Goal: Information Seeking & Learning: Ask a question

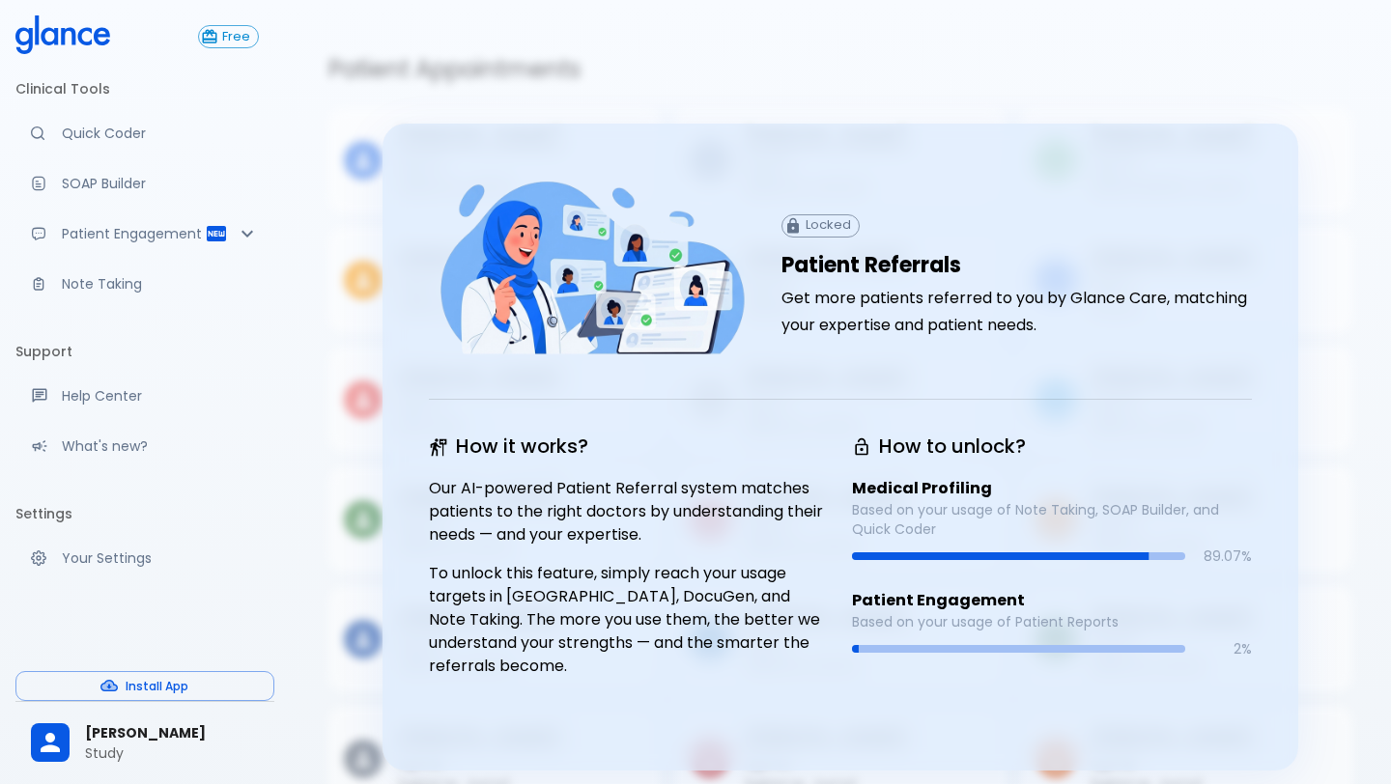
click at [510, 60] on h5 "Patient Appointments" at bounding box center [840, 69] width 1024 height 31
click at [240, 226] on icon "Patient Reports & Referrals" at bounding box center [247, 233] width 23 height 23
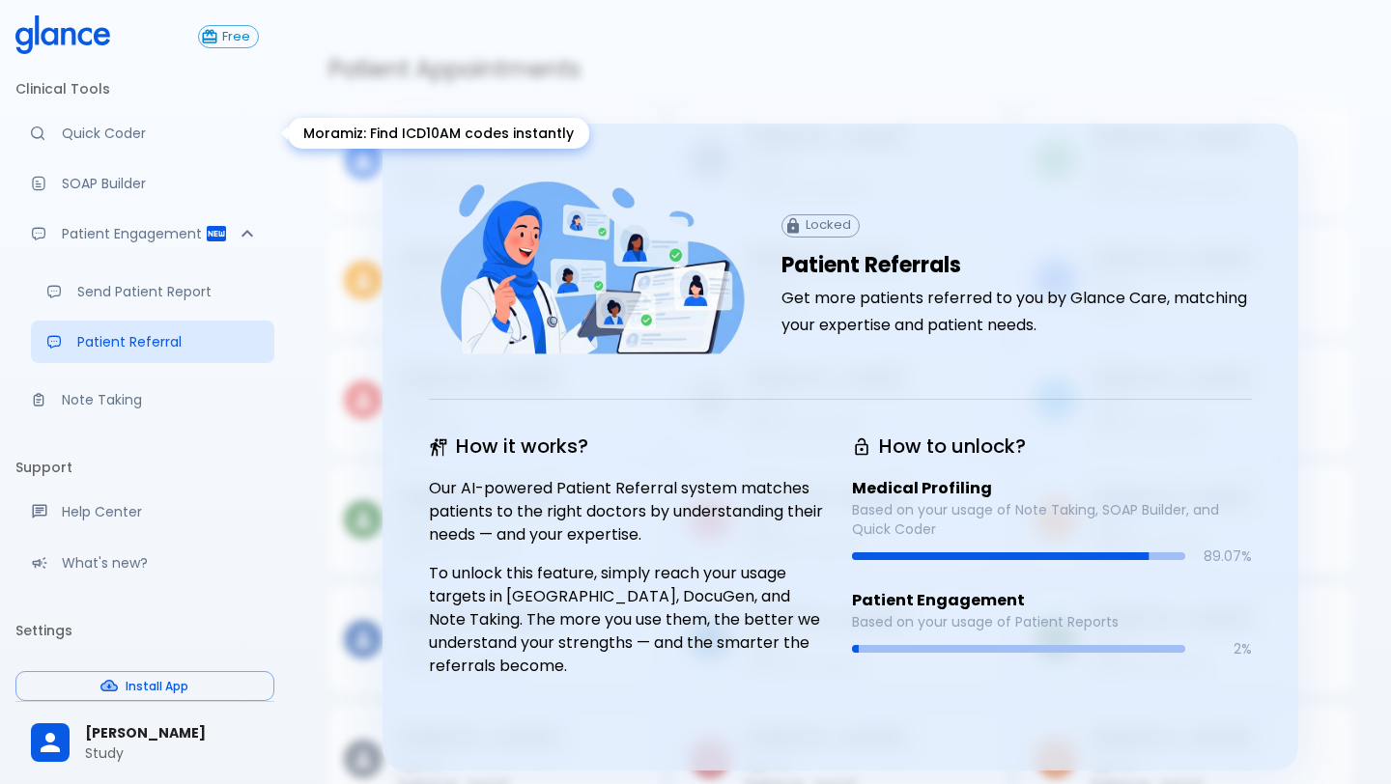
click at [130, 142] on p "Quick Coder" at bounding box center [160, 133] width 197 height 19
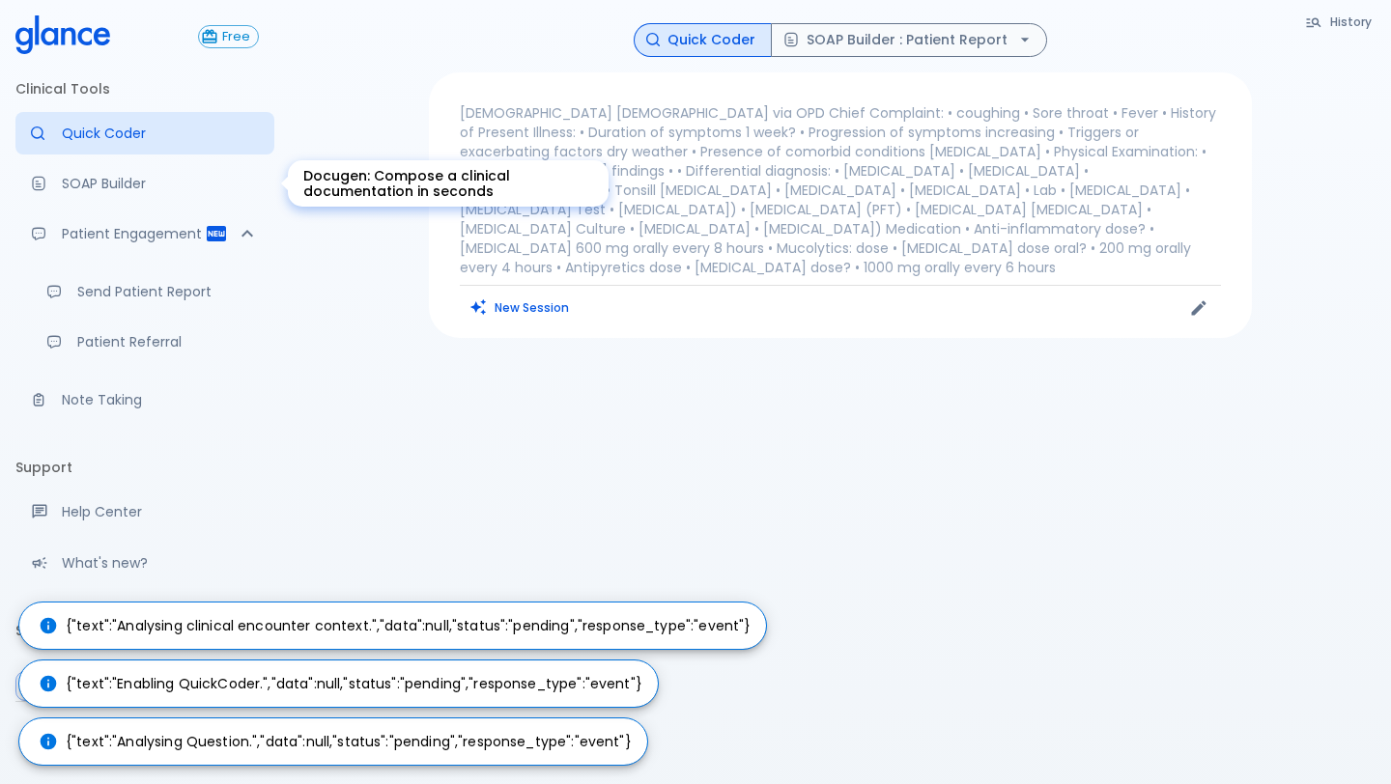
click at [125, 195] on link "SOAP Builder" at bounding box center [144, 183] width 259 height 42
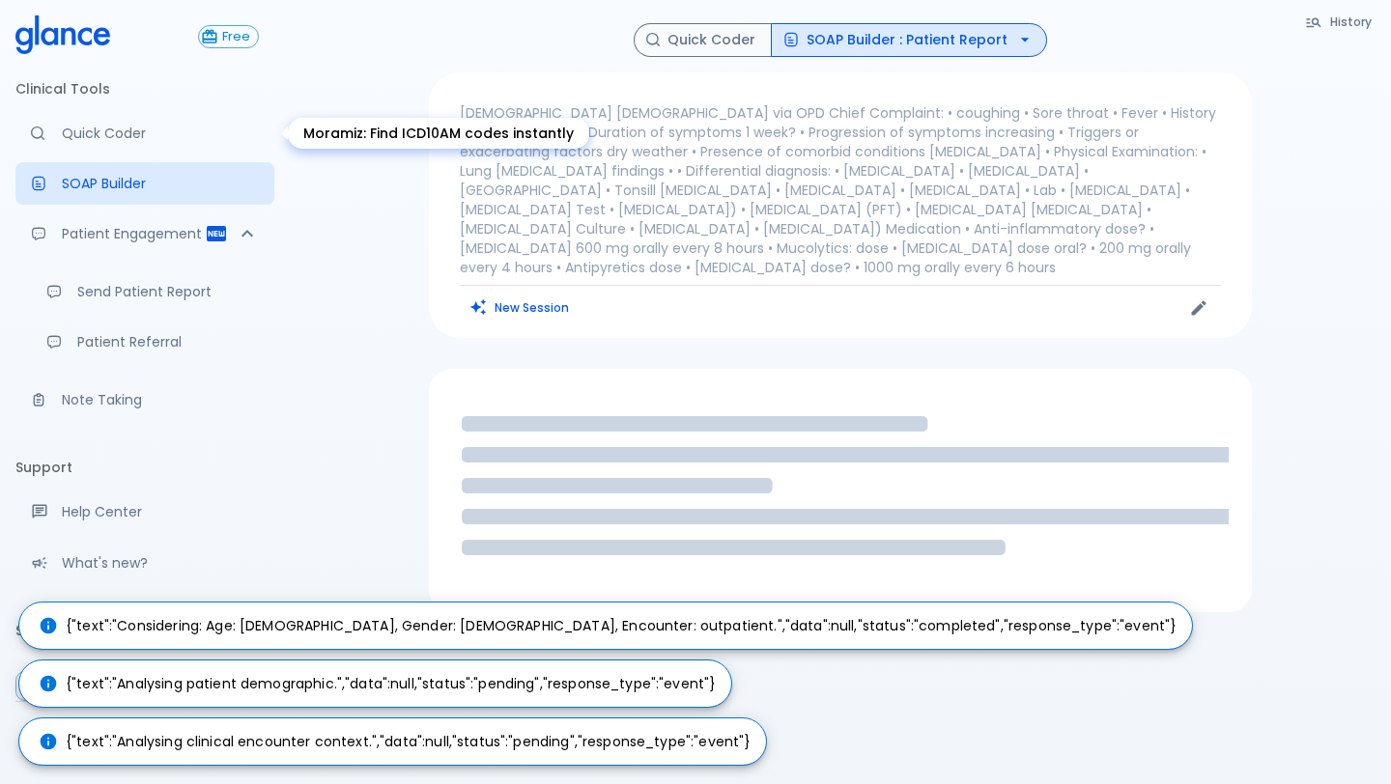
click at [123, 136] on p "Quick Coder" at bounding box center [160, 133] width 197 height 19
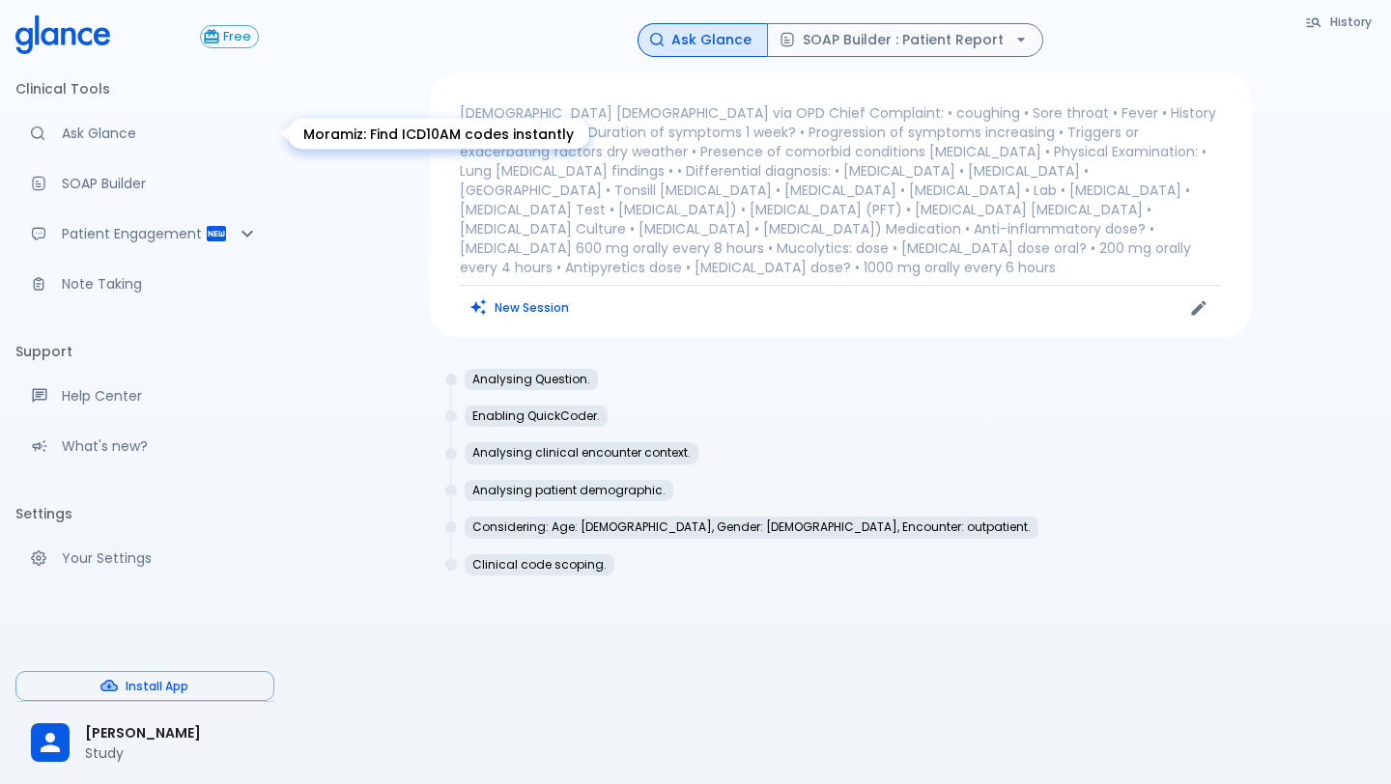
click at [108, 132] on p "Ask Glance" at bounding box center [160, 133] width 197 height 19
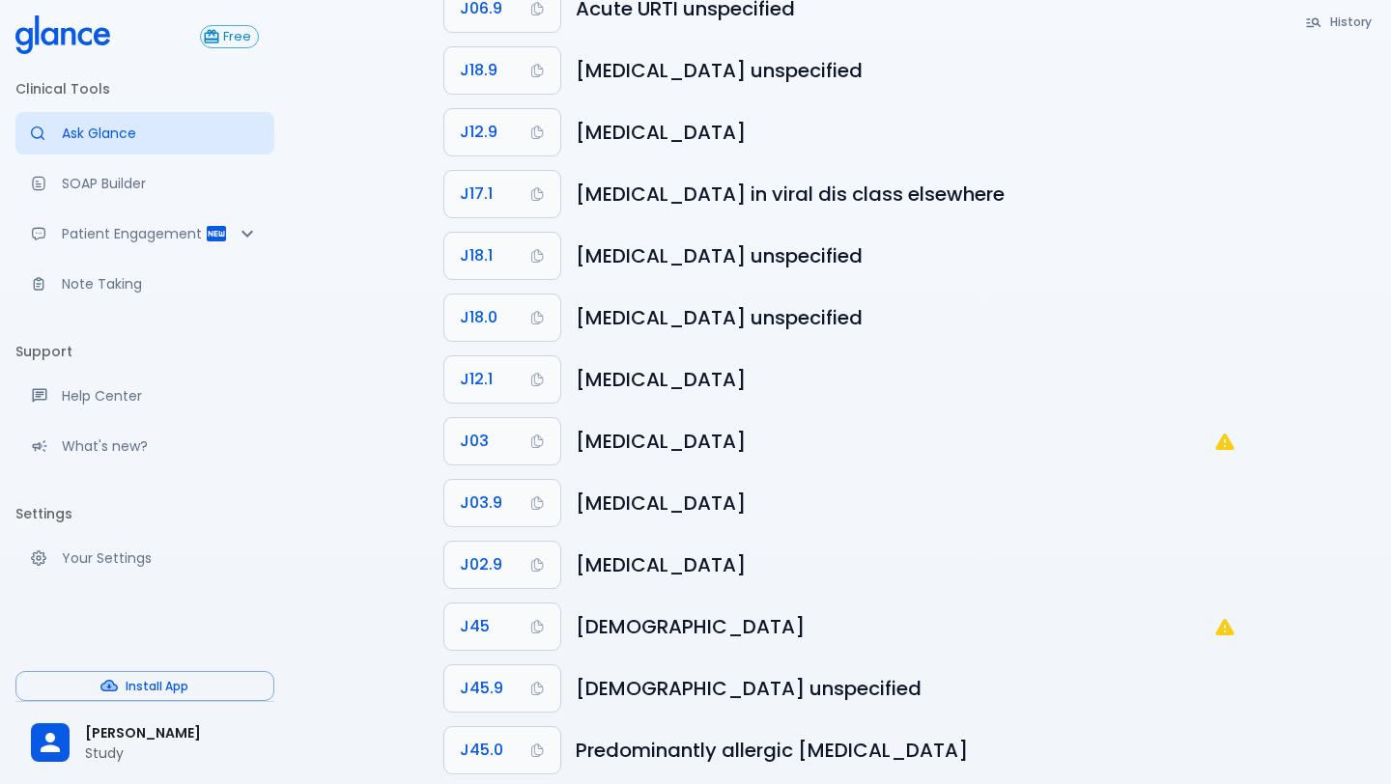
scroll to position [1025, 0]
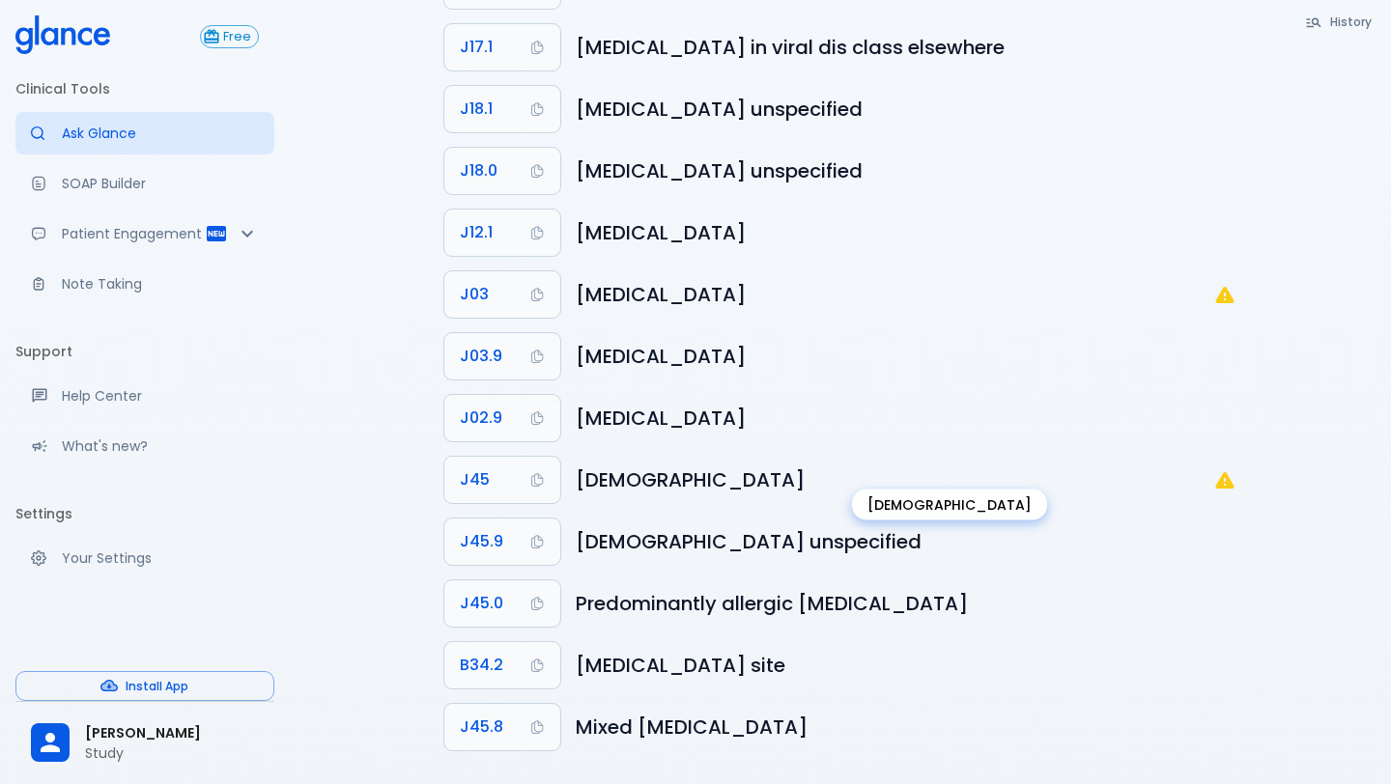
click at [1206, 465] on h6 "[DEMOGRAPHIC_DATA]" at bounding box center [894, 480] width 637 height 31
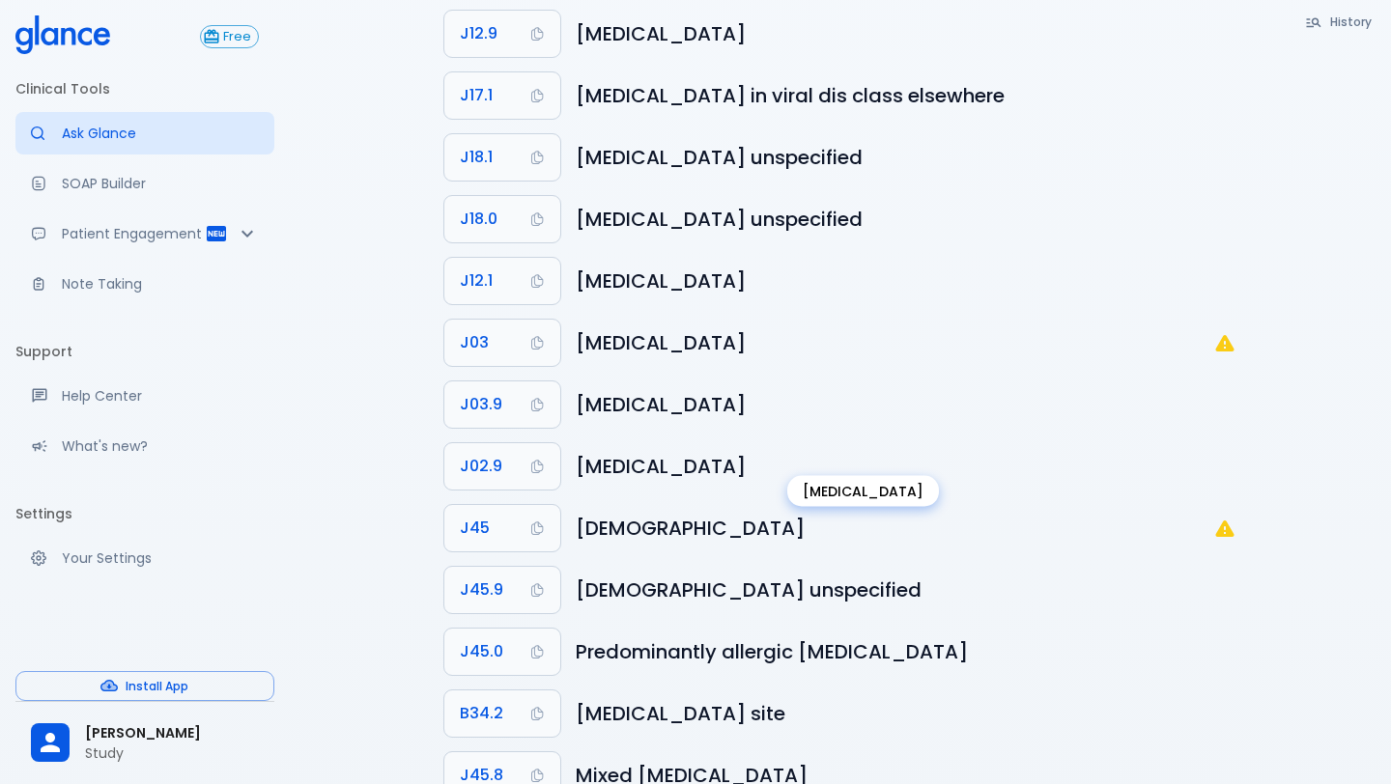
scroll to position [0, 0]
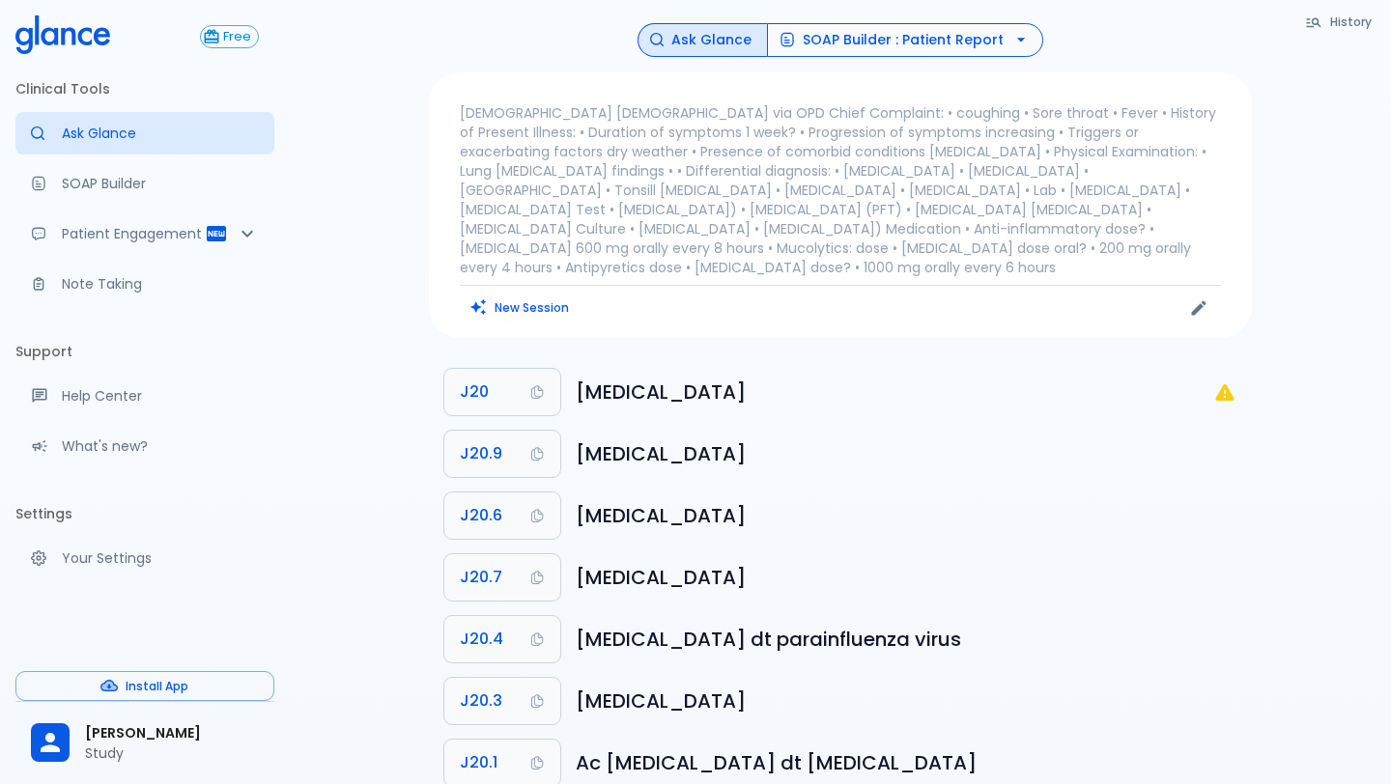
click at [915, 32] on button "SOAP Builder : Patient Report" at bounding box center [905, 40] width 276 height 34
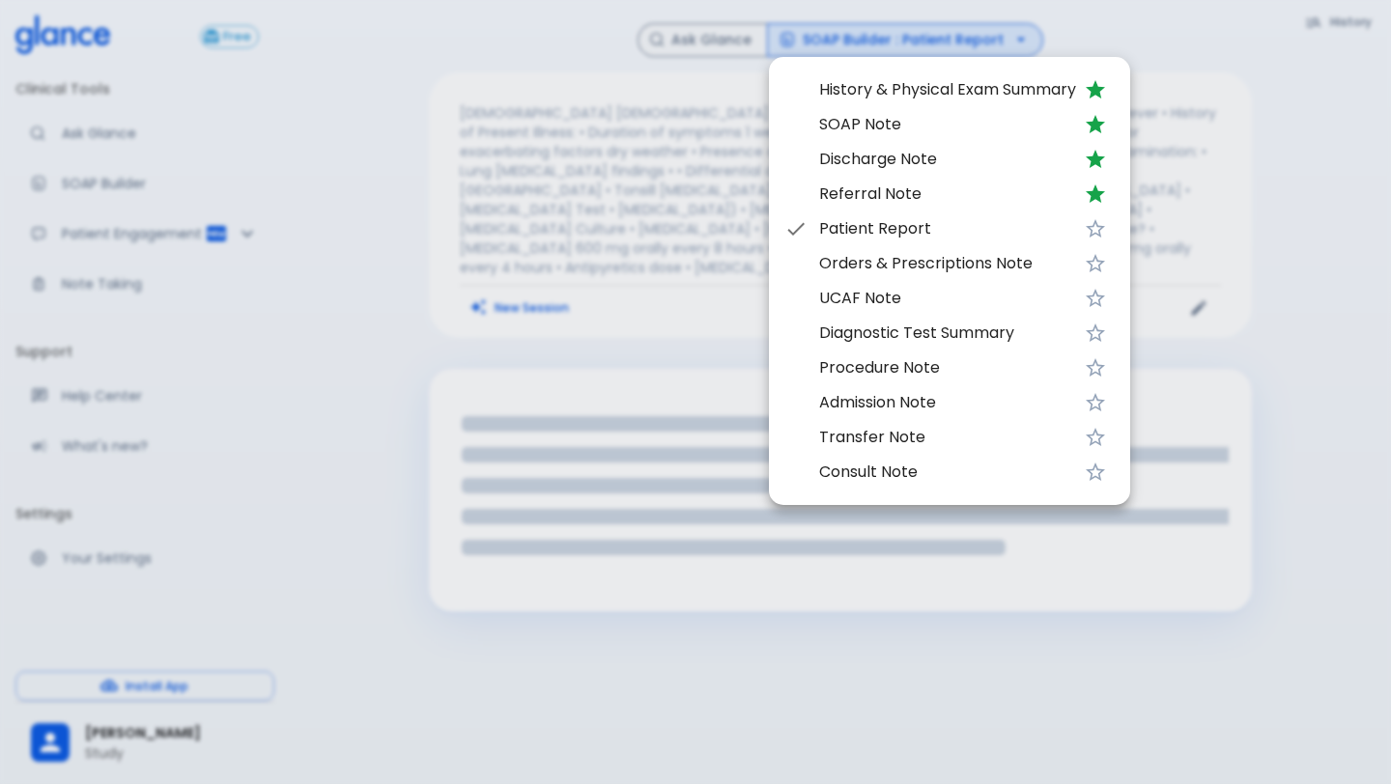
click at [736, 59] on div at bounding box center [695, 392] width 1391 height 784
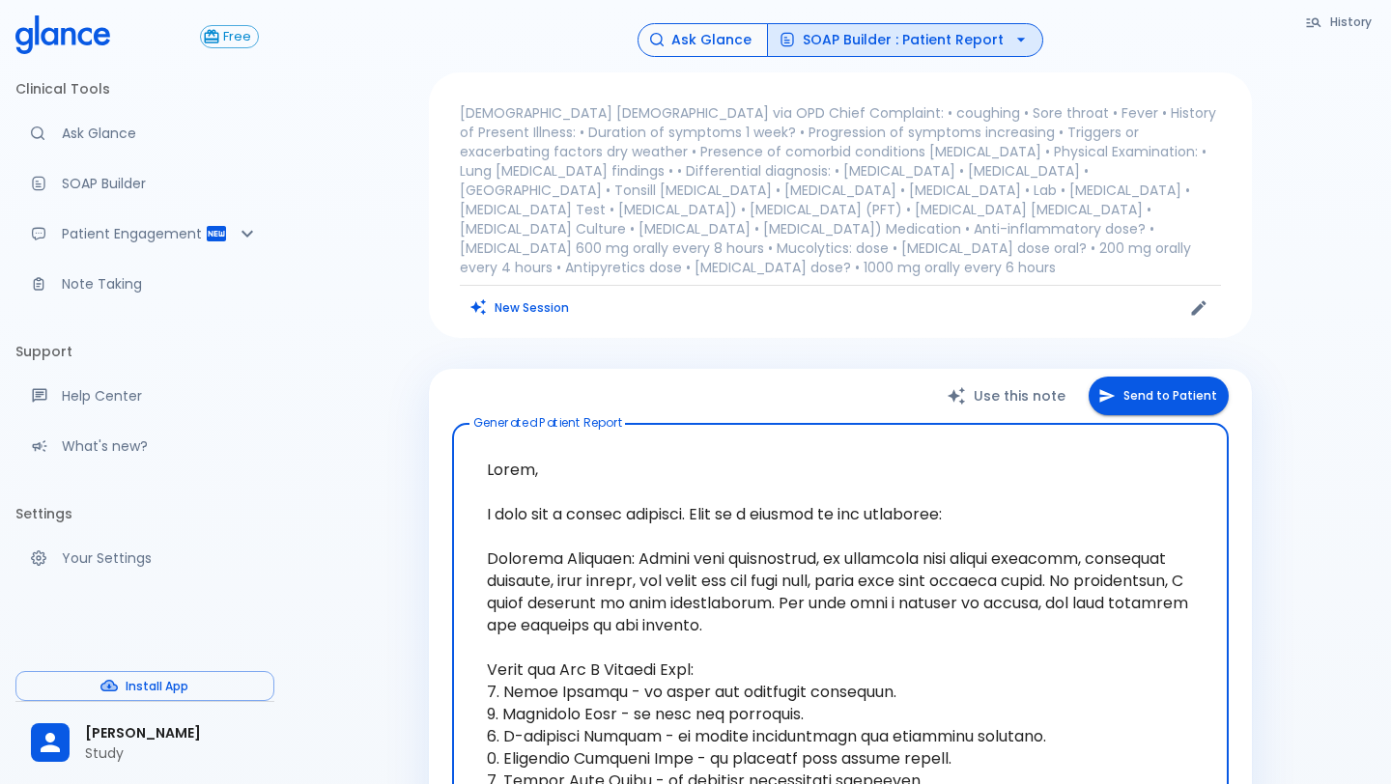
click at [689, 31] on button "Ask Glance" at bounding box center [702, 40] width 130 height 34
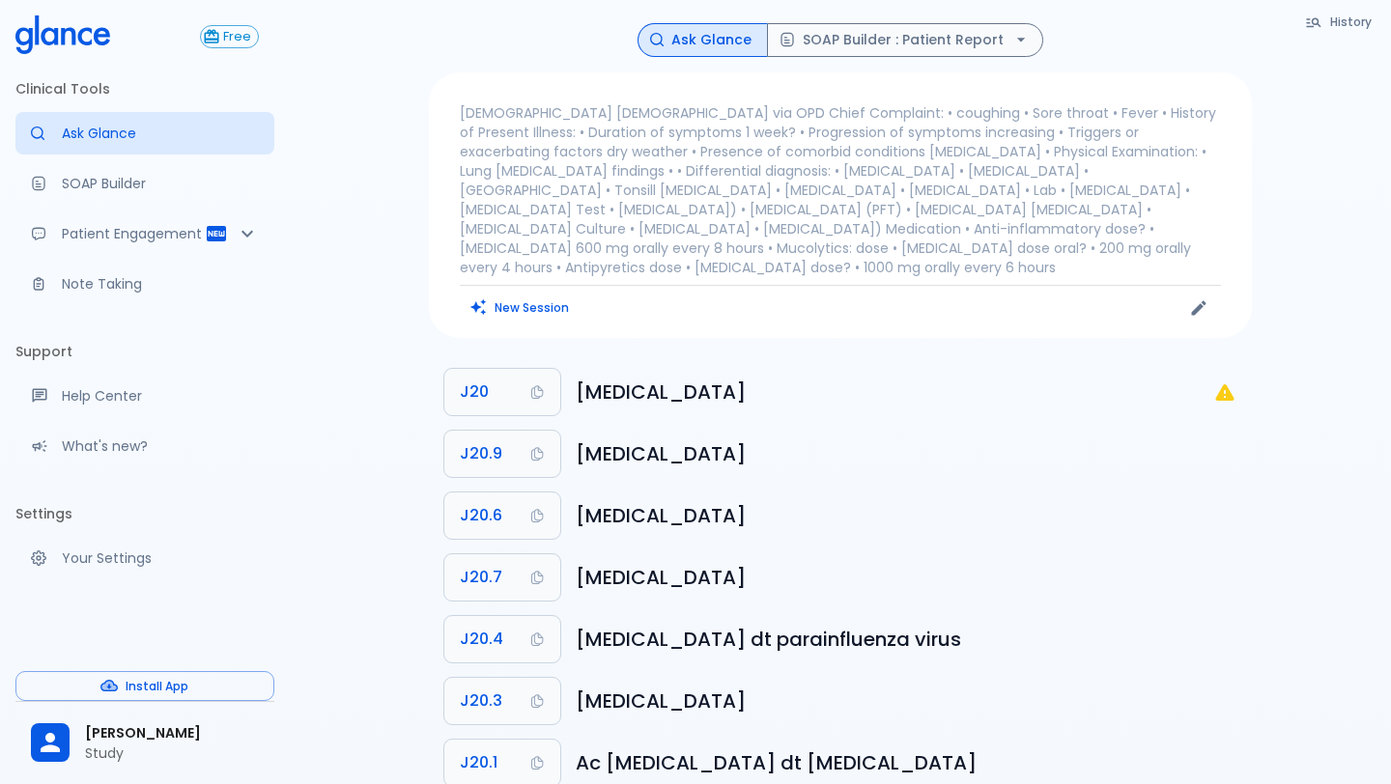
click at [1096, 224] on p "[DEMOGRAPHIC_DATA] [DEMOGRAPHIC_DATA] via OPD Chief Complaint: • coughing • Sor…" at bounding box center [840, 190] width 761 height 174
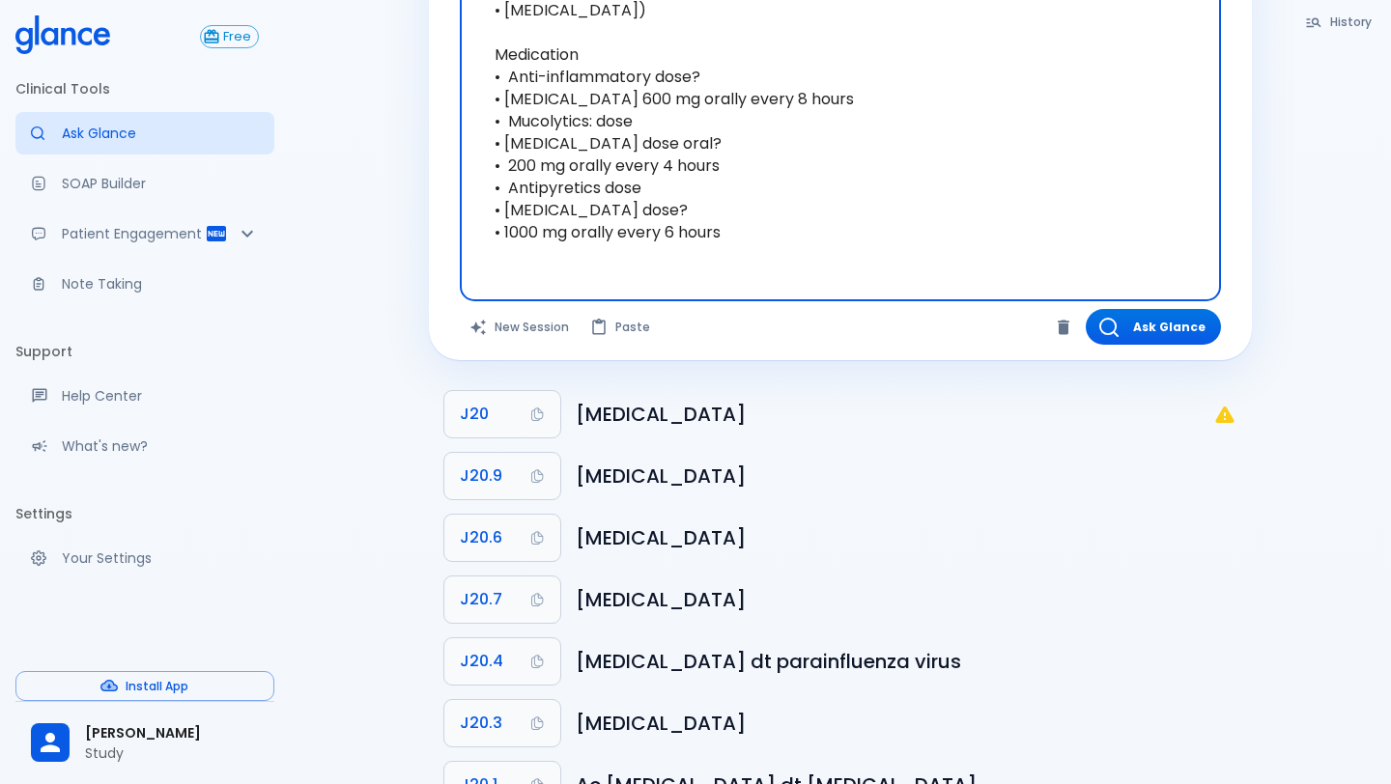
scroll to position [947, 0]
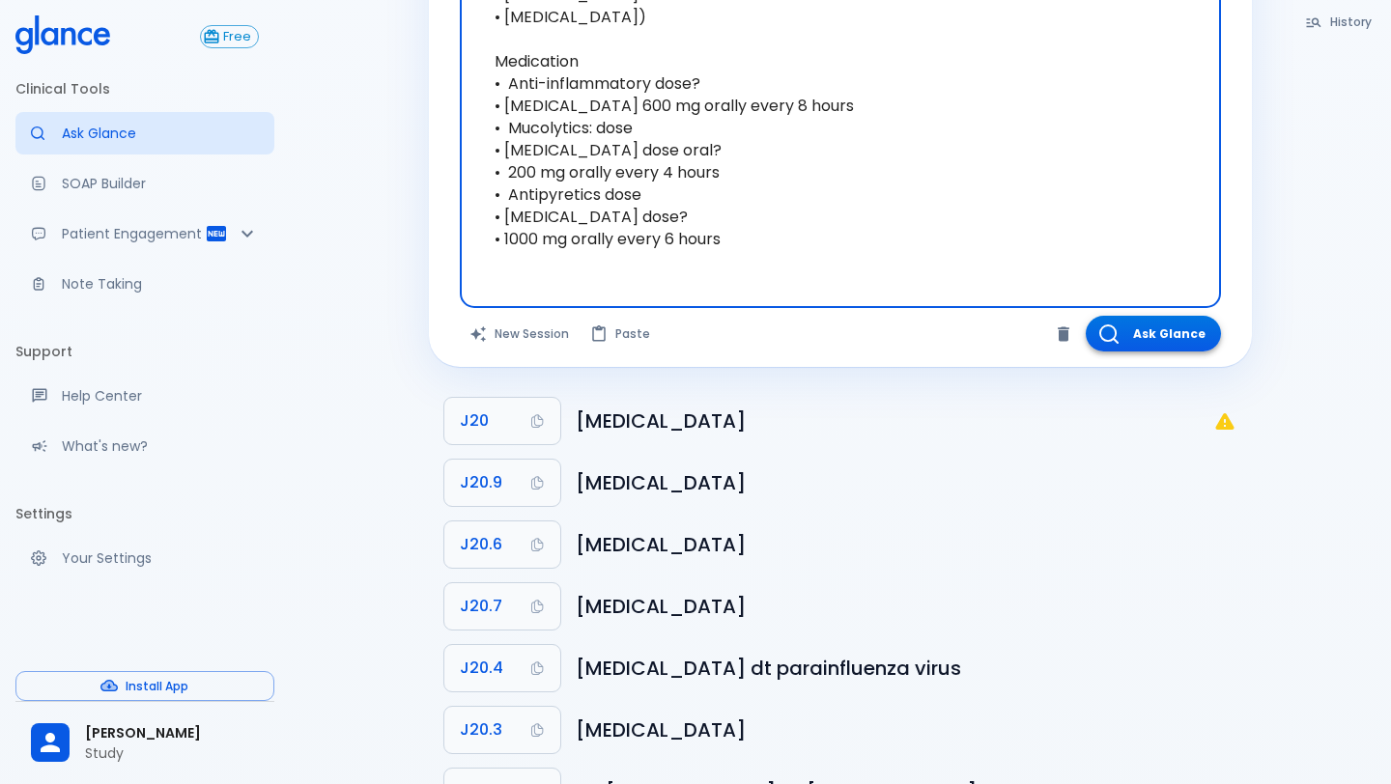
click at [1158, 335] on button "Ask Glance" at bounding box center [1153, 334] width 135 height 36
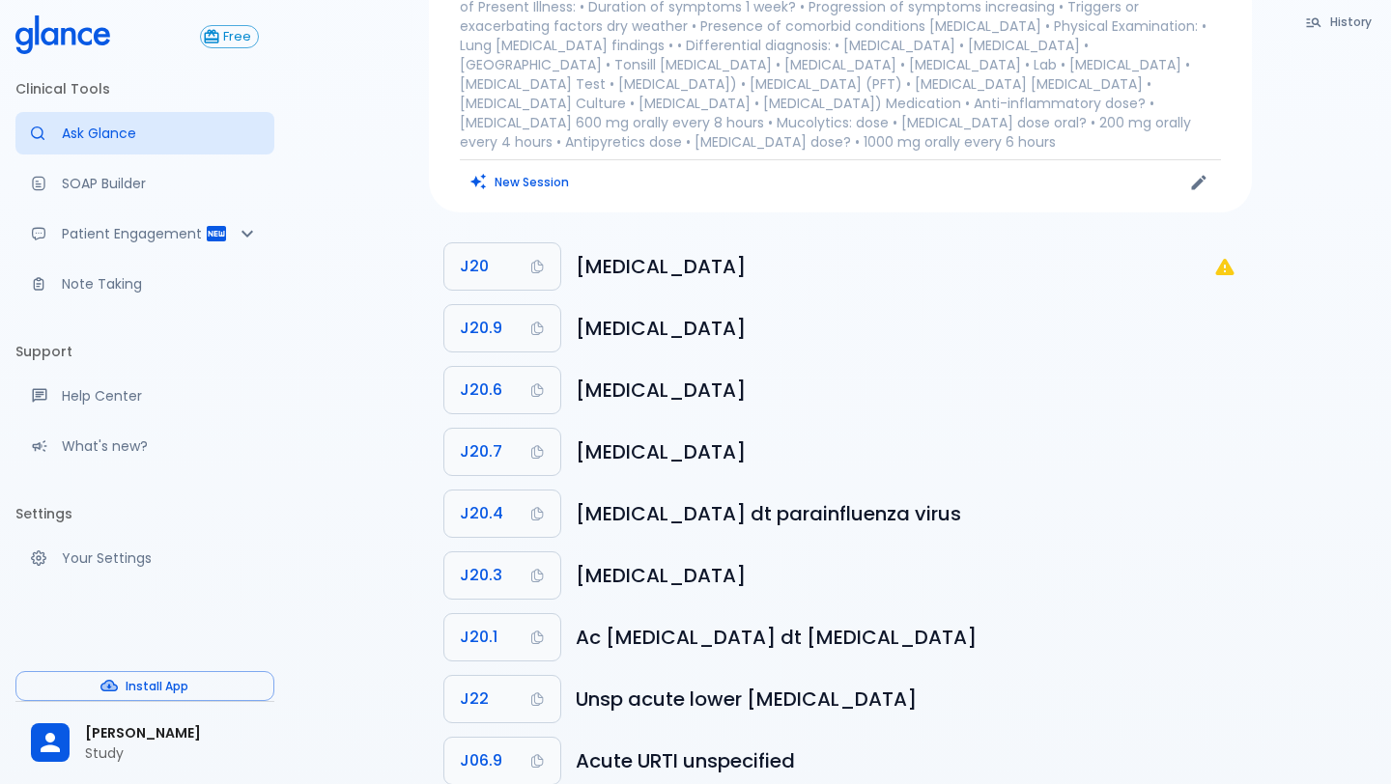
scroll to position [0, 0]
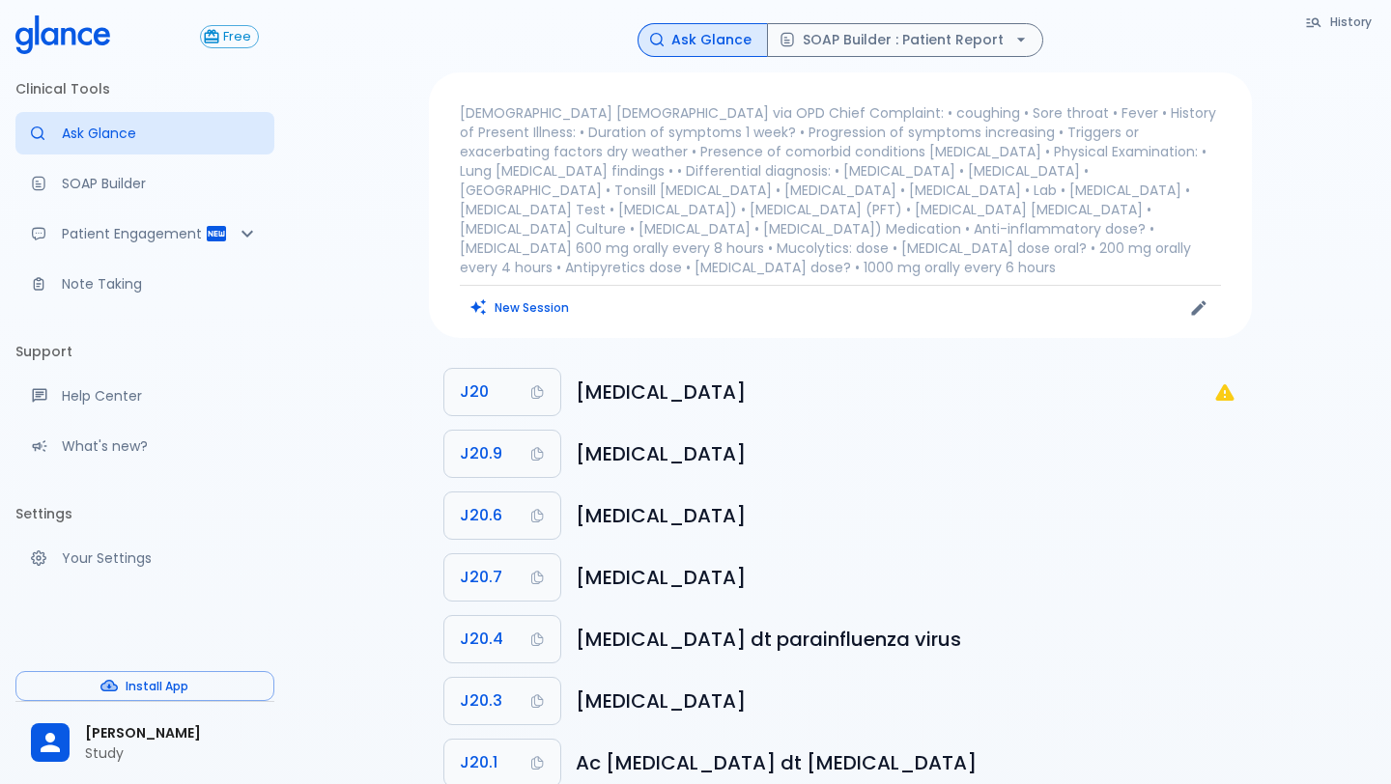
click at [691, 140] on p "[DEMOGRAPHIC_DATA] [DEMOGRAPHIC_DATA] via OPD Chief Complaint: • coughing • Sor…" at bounding box center [840, 190] width 761 height 174
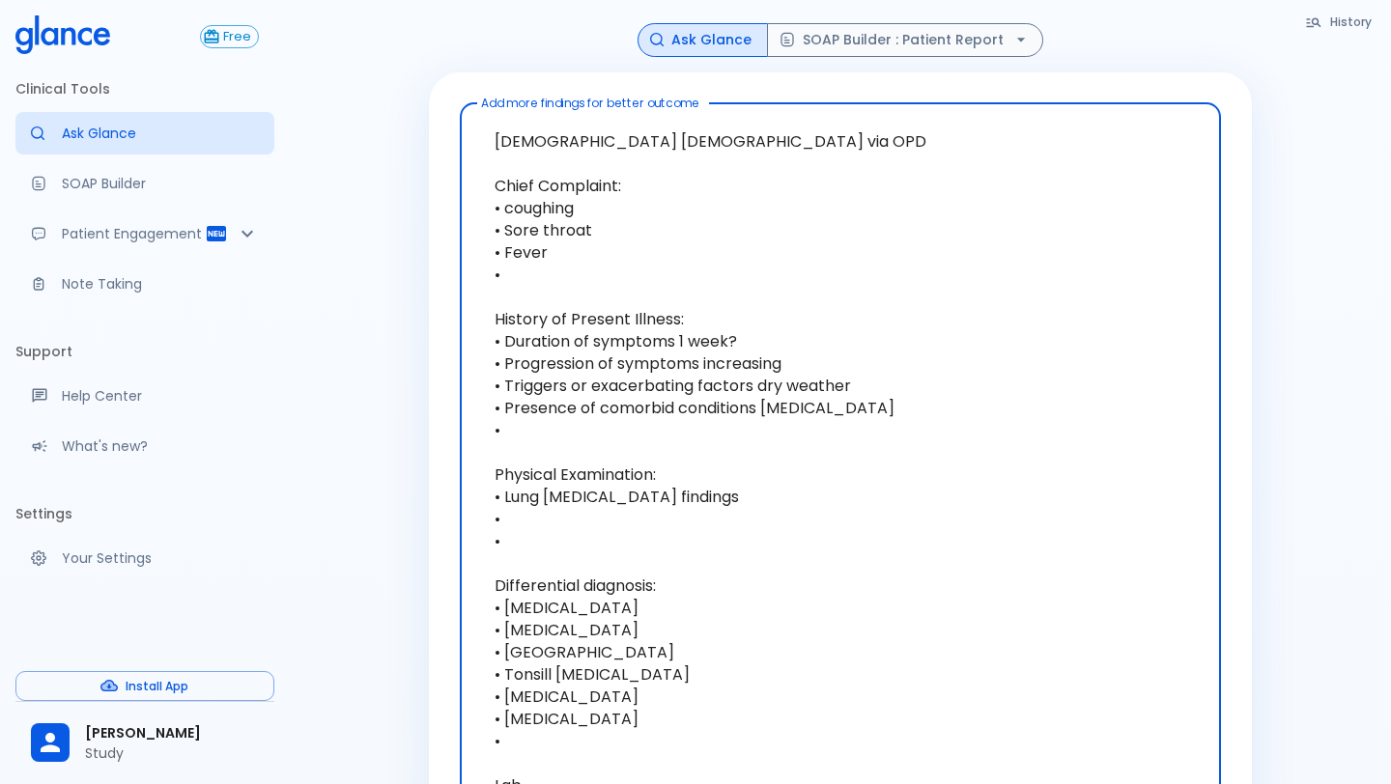
click at [705, 39] on button "Ask Glance" at bounding box center [702, 40] width 130 height 34
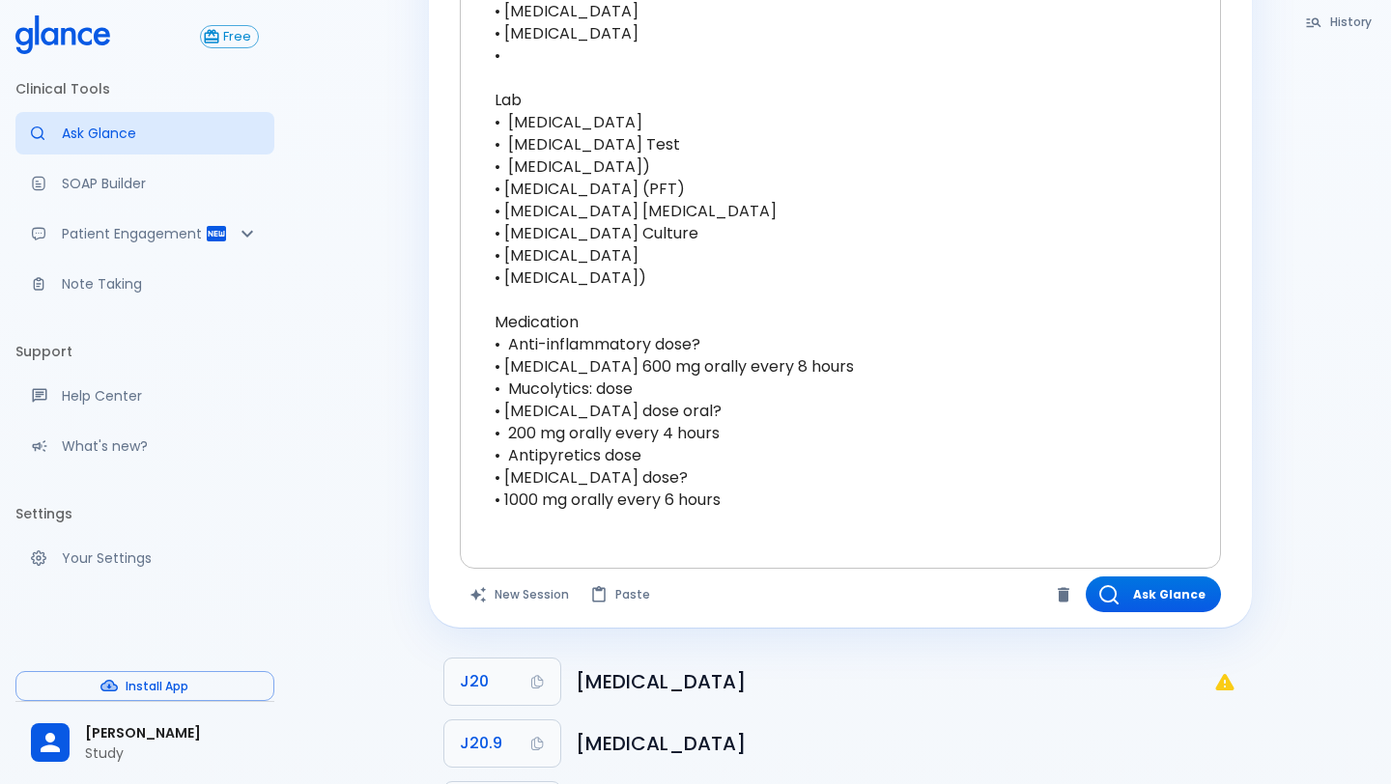
scroll to position [691, 0]
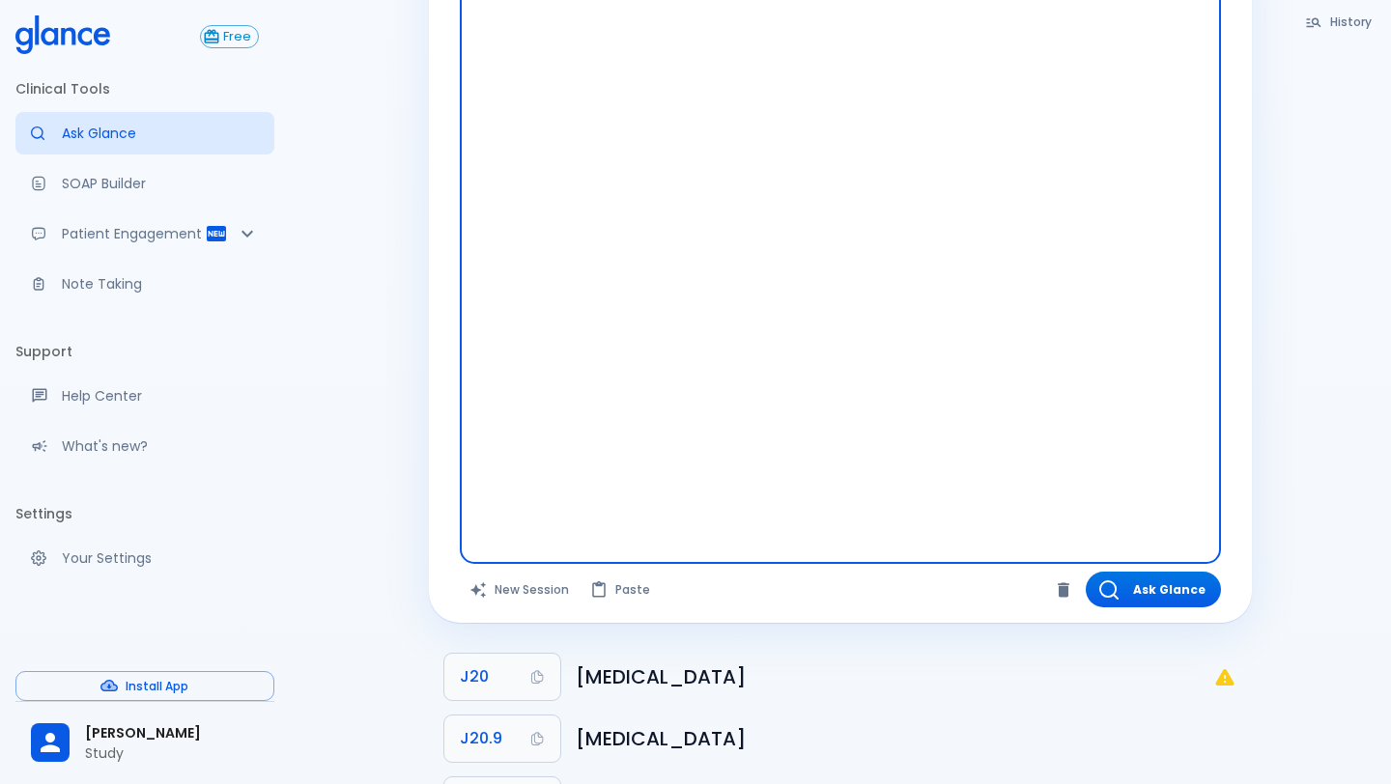
scroll to position [0, 0]
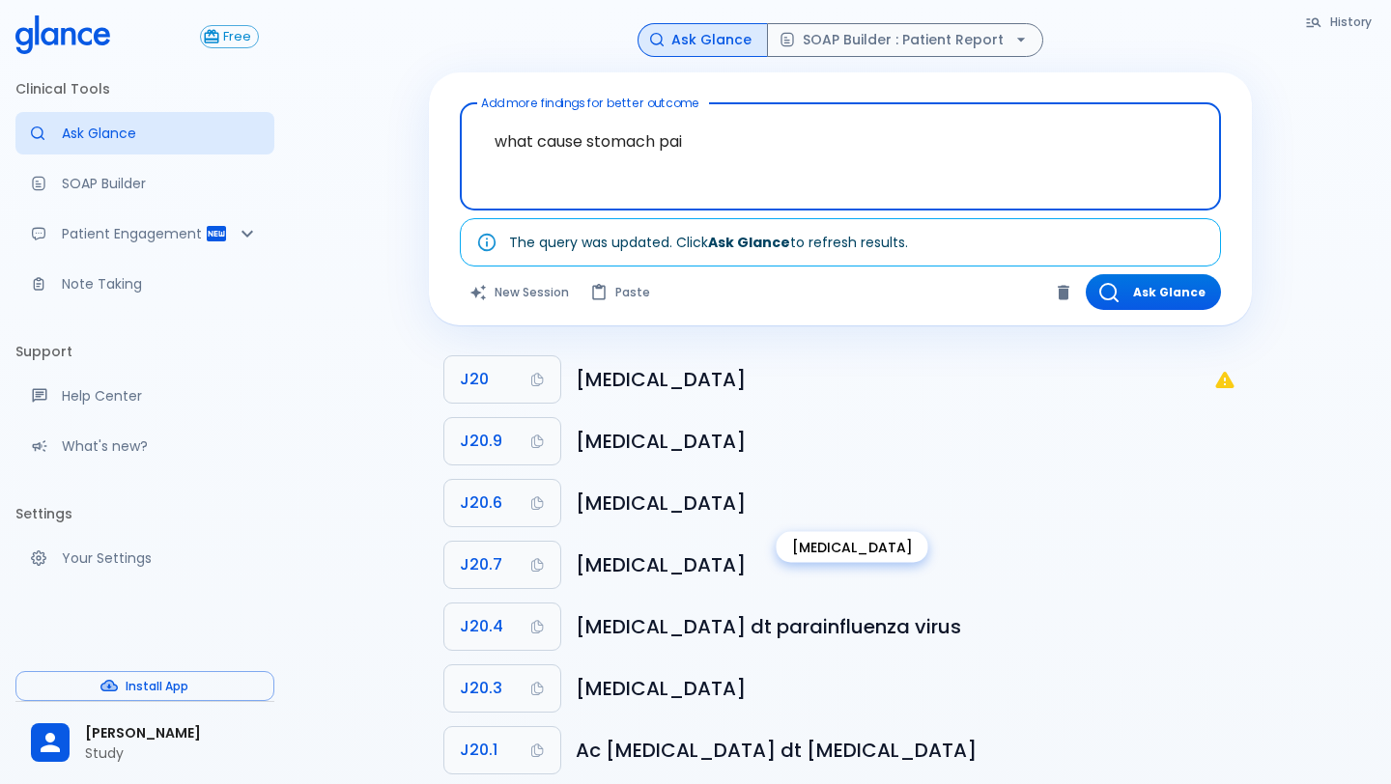
type textarea "what cause stomach pain"
click at [1152, 286] on button "Ask Glance" at bounding box center [1153, 292] width 135 height 36
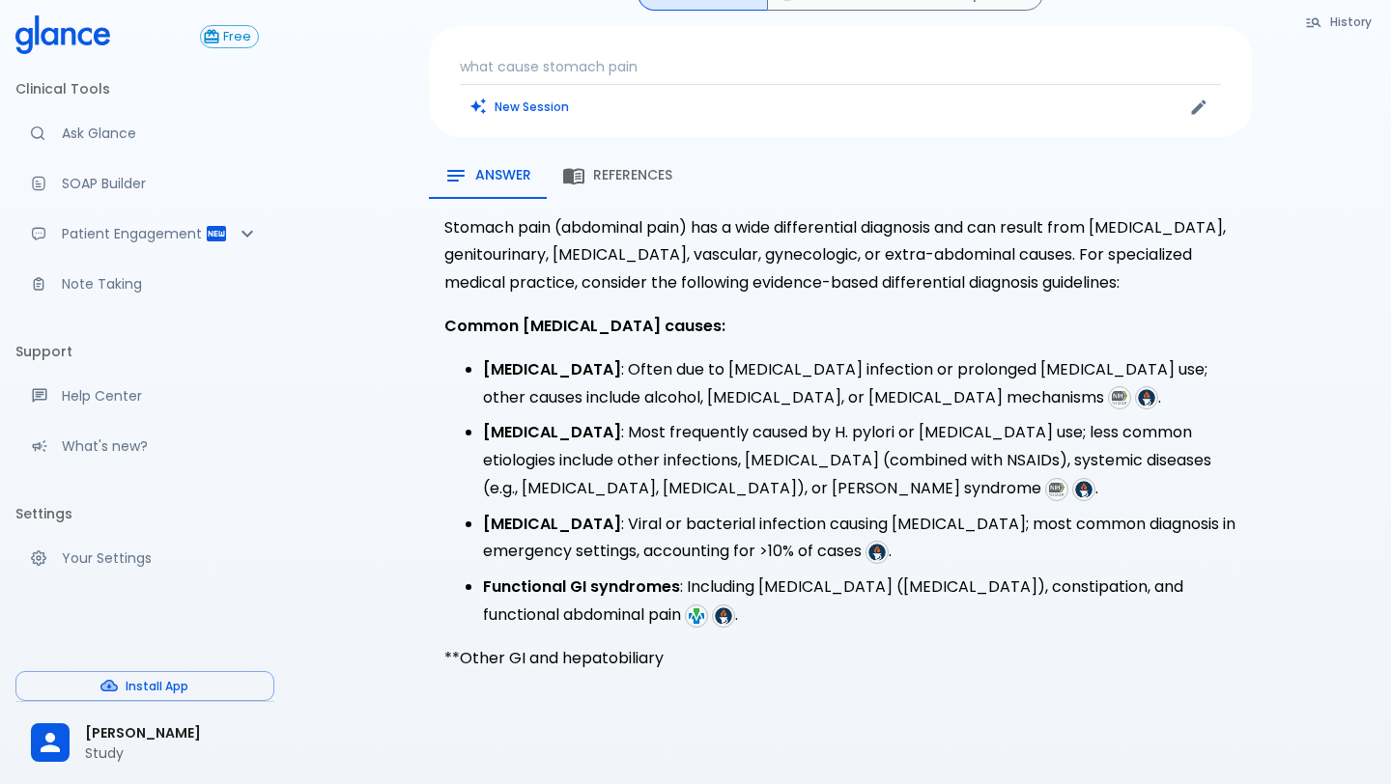
scroll to position [47, 0]
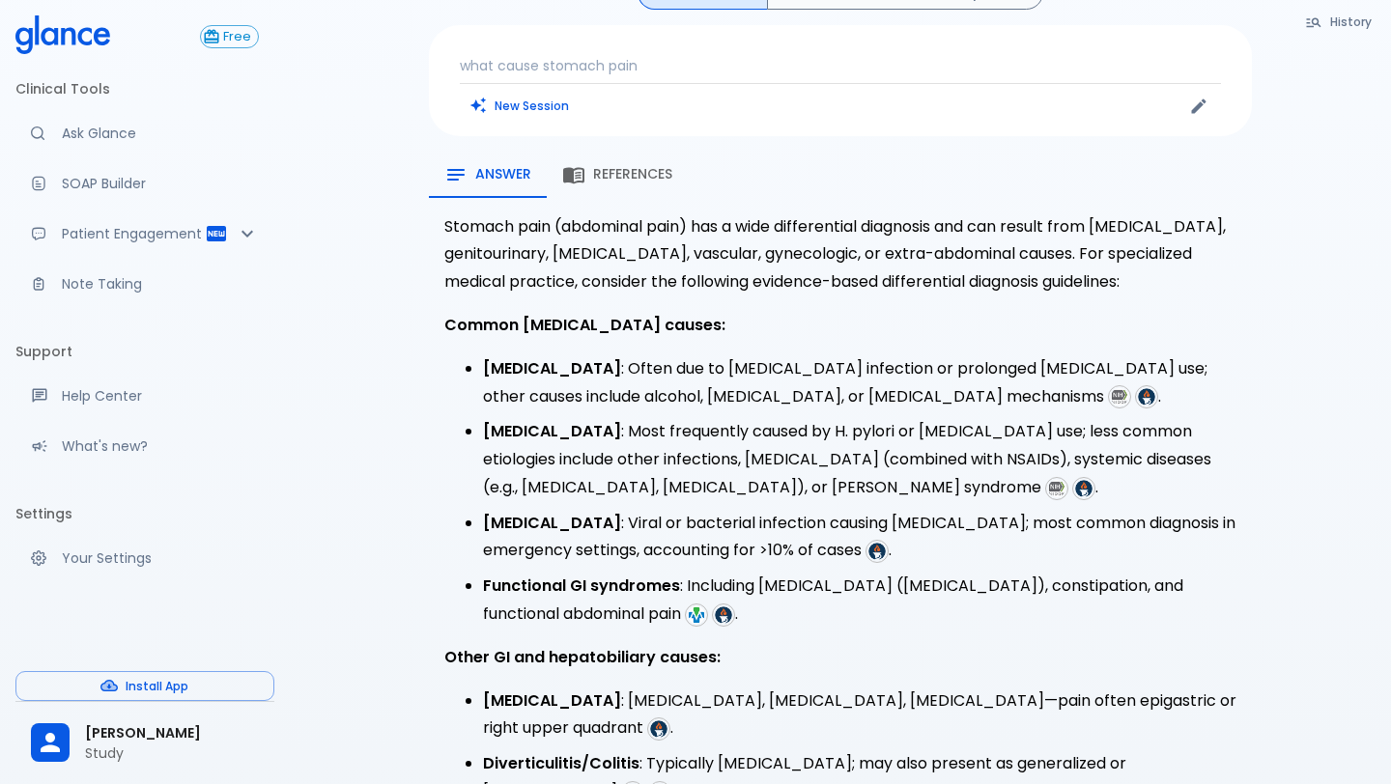
click at [638, 163] on div "References" at bounding box center [617, 174] width 110 height 23
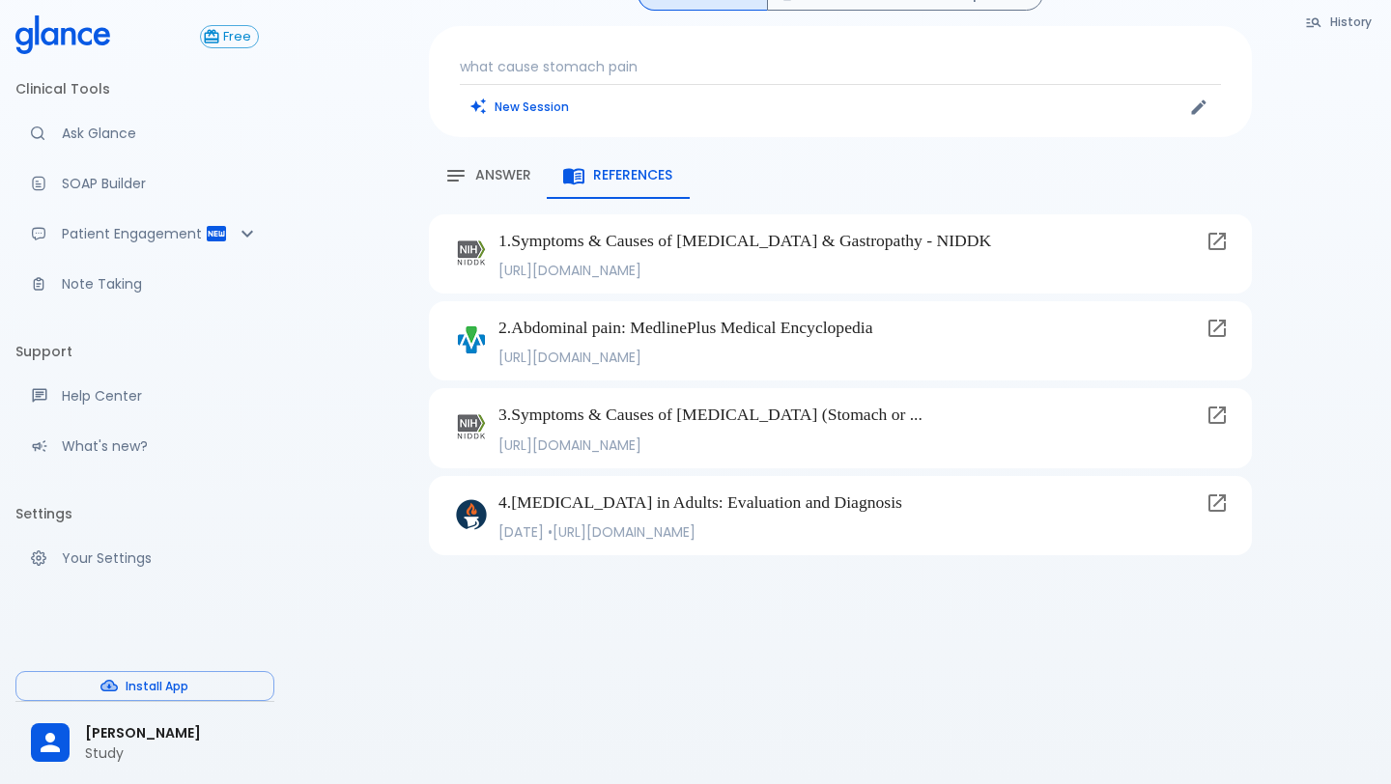
scroll to position [0, 0]
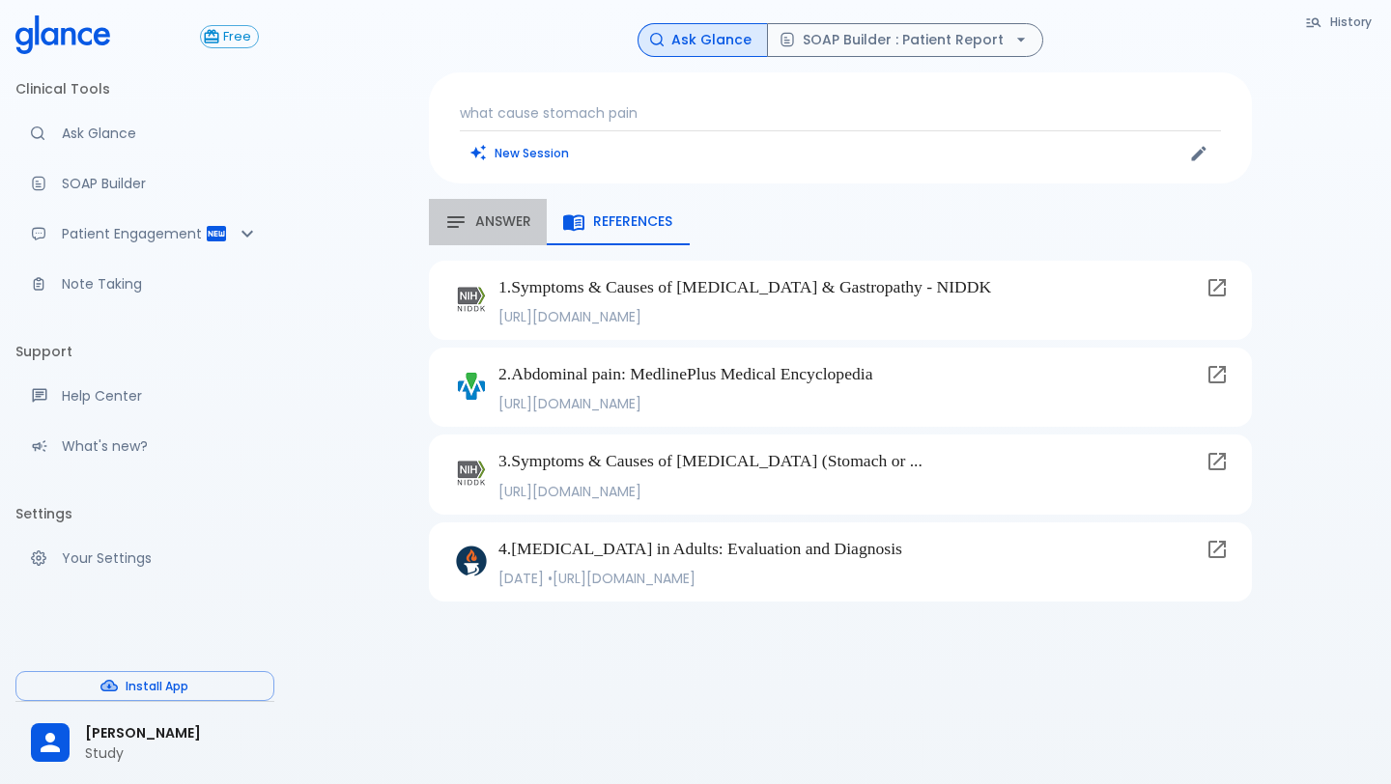
click at [527, 213] on span "Answer" at bounding box center [503, 221] width 56 height 17
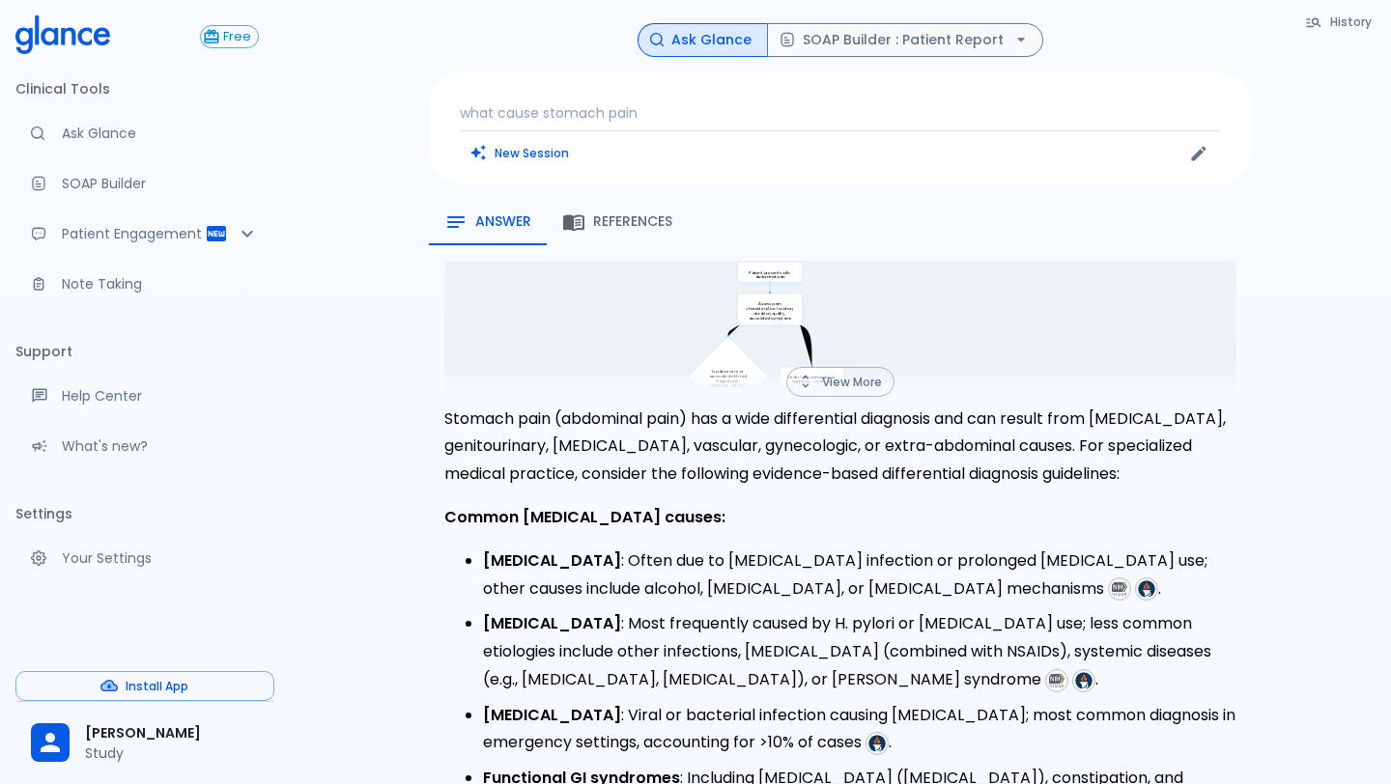
click at [877, 385] on button "View More" at bounding box center [840, 382] width 108 height 30
